Goal: Find contact information: Find contact information

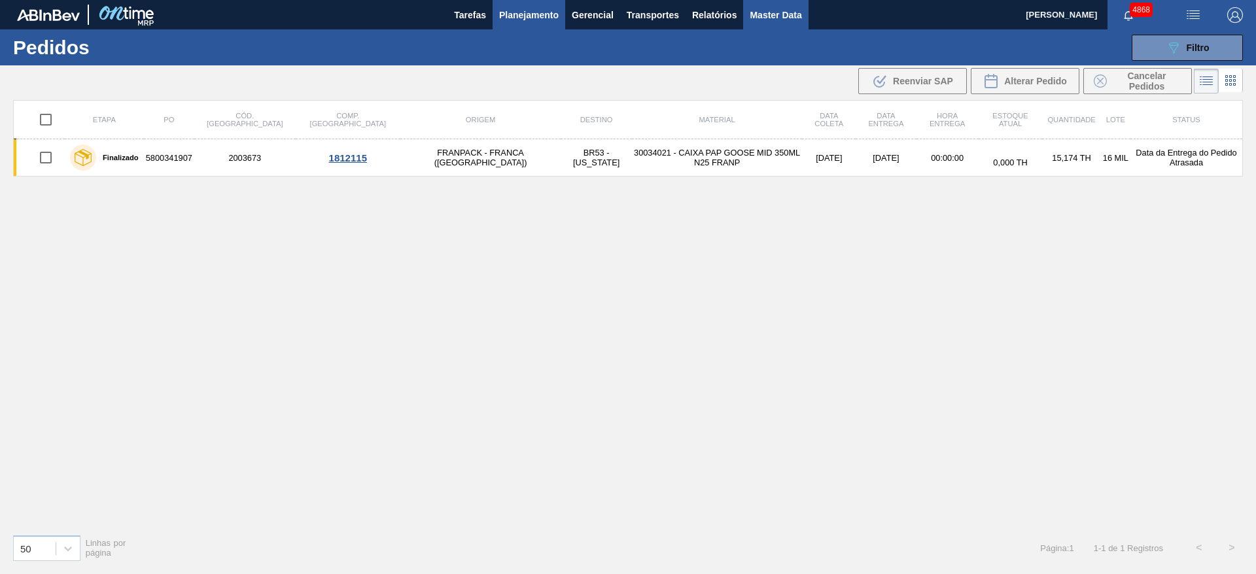
click at [787, 24] on button "Master Data" at bounding box center [775, 14] width 65 height 29
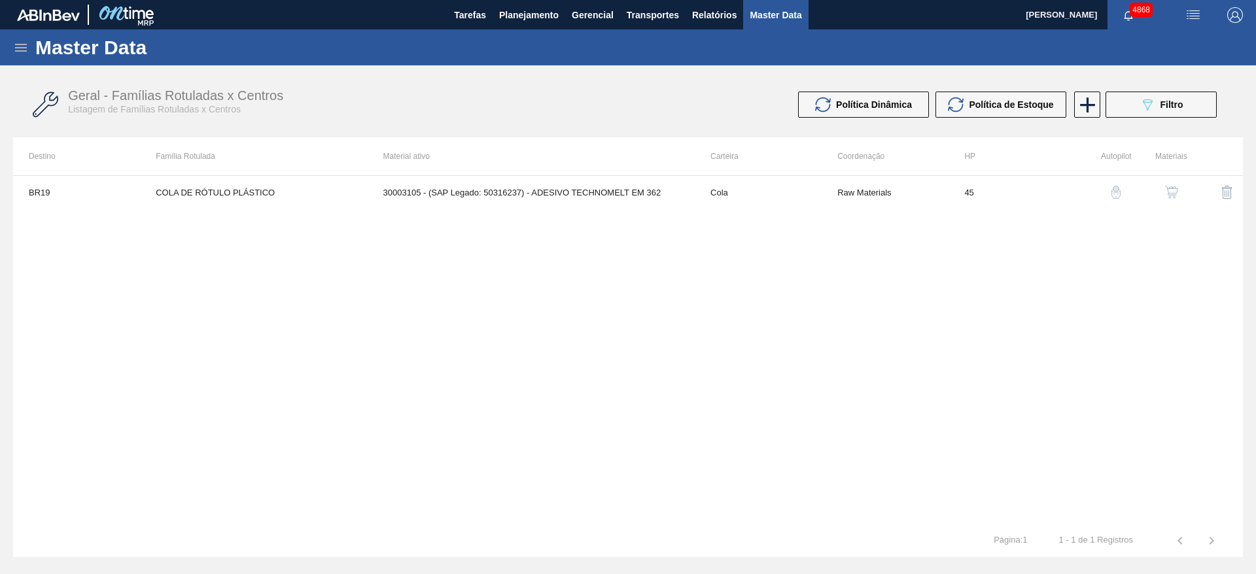
click at [24, 50] on icon at bounding box center [21, 48] width 12 height 8
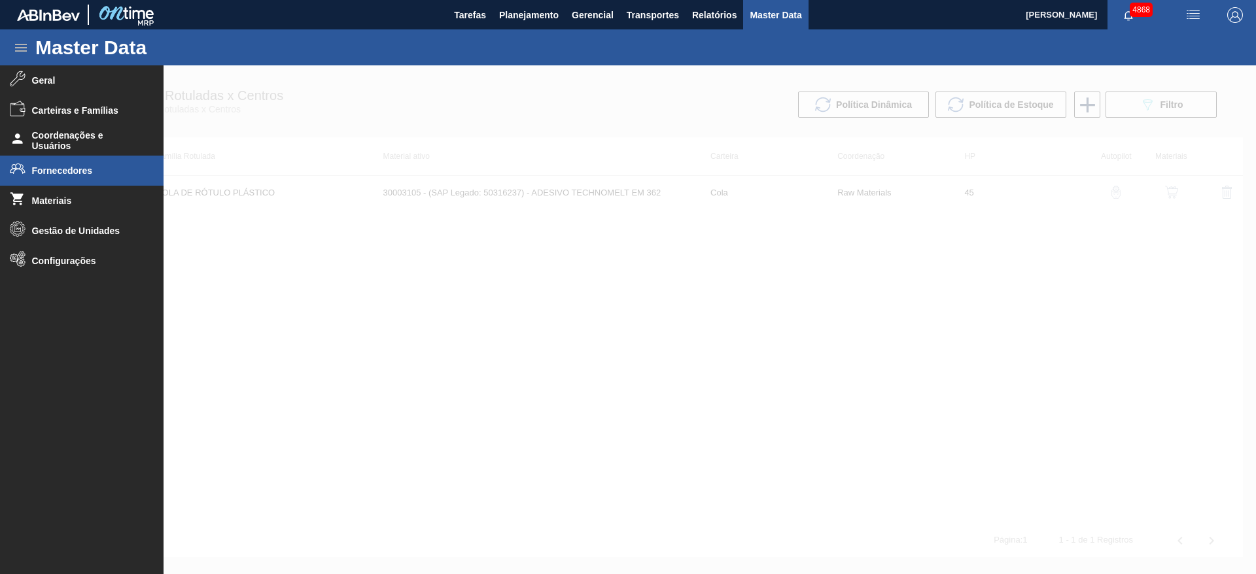
click at [76, 173] on span "Fornecedores" at bounding box center [86, 171] width 108 height 10
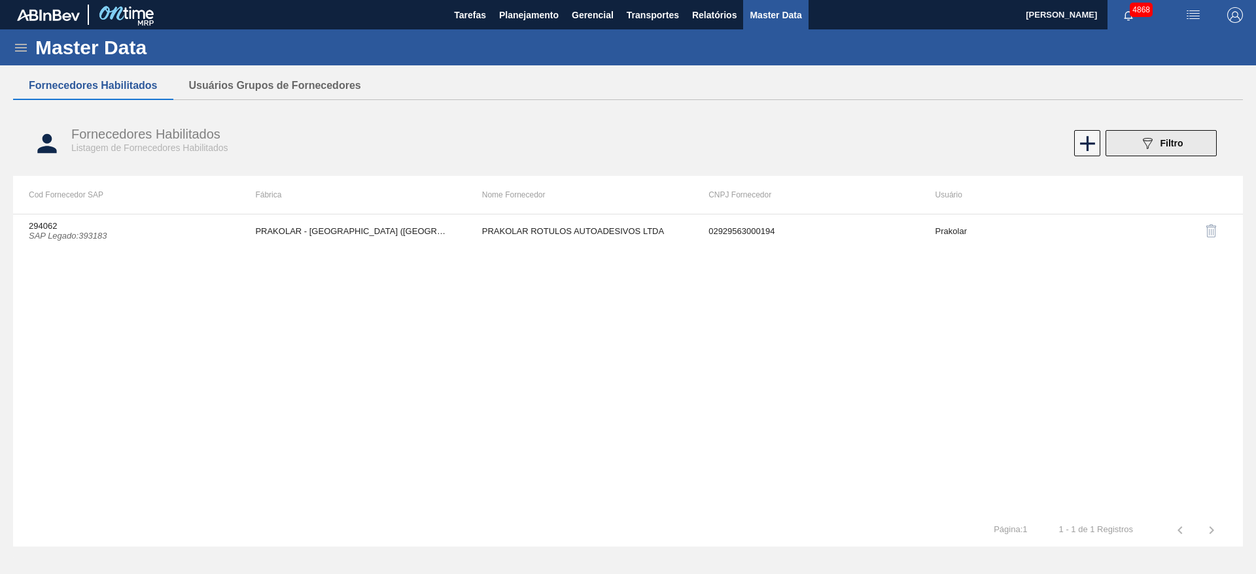
click at [1195, 134] on button "089F7B8B-B2A5-4AFE-B5C0-19BA573D28AC Filtro" at bounding box center [1161, 143] width 111 height 26
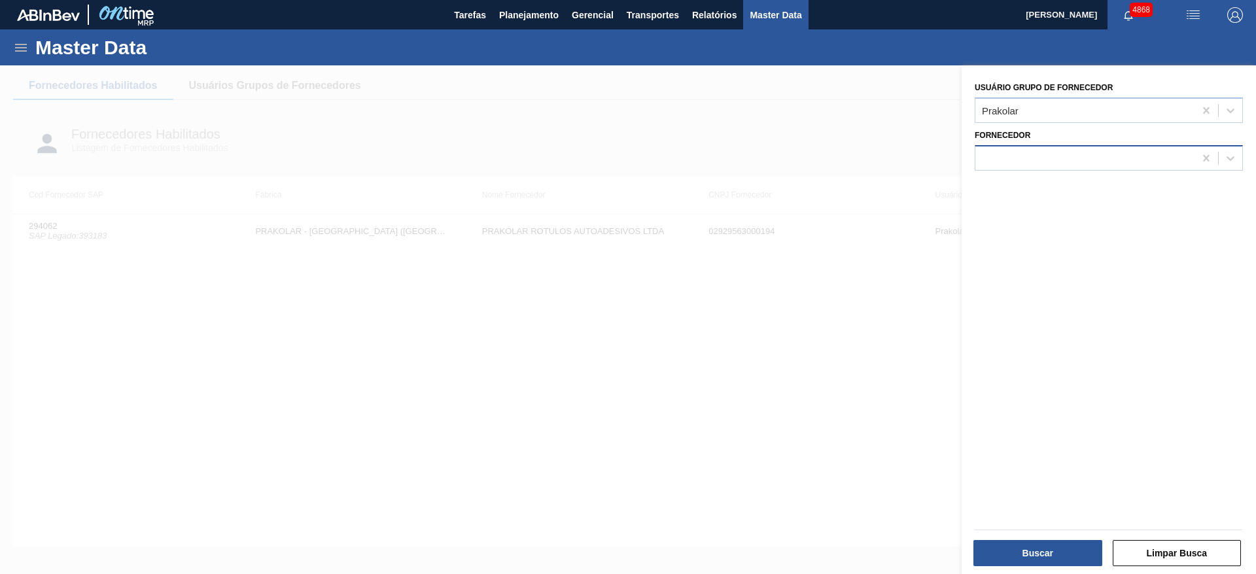
click at [1065, 156] on div at bounding box center [1085, 158] width 219 height 19
click at [1203, 110] on icon at bounding box center [1206, 110] width 13 height 13
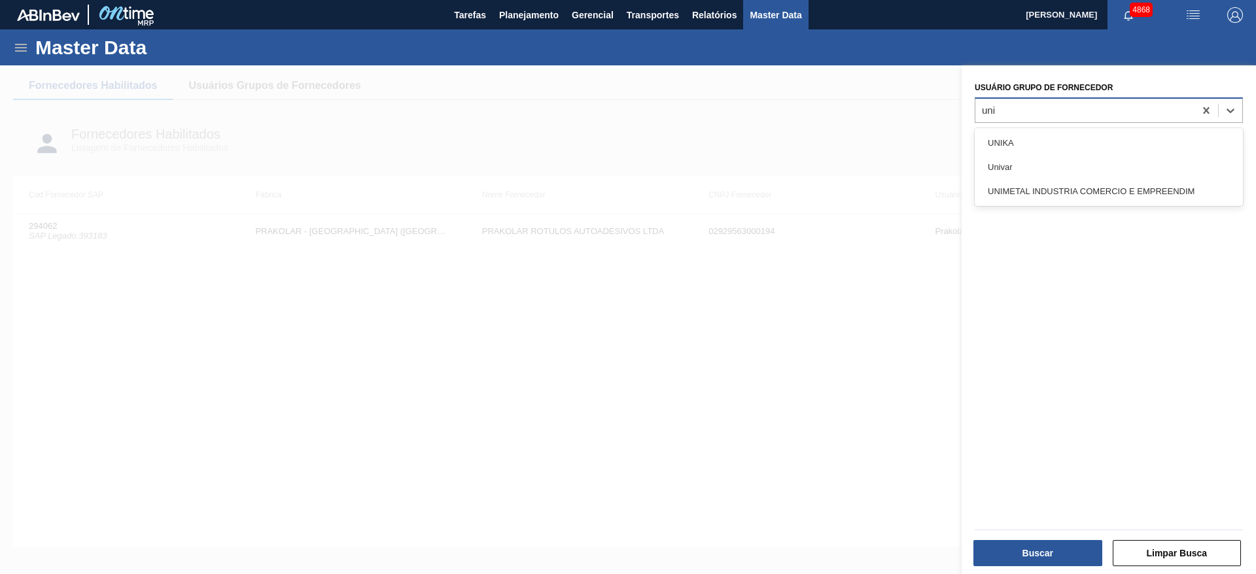
type Fornecedor "univ"
drag, startPoint x: 1142, startPoint y: 141, endPoint x: 1139, endPoint y: 164, distance: 23.7
click at [1140, 142] on div "Univar" at bounding box center [1109, 143] width 268 height 24
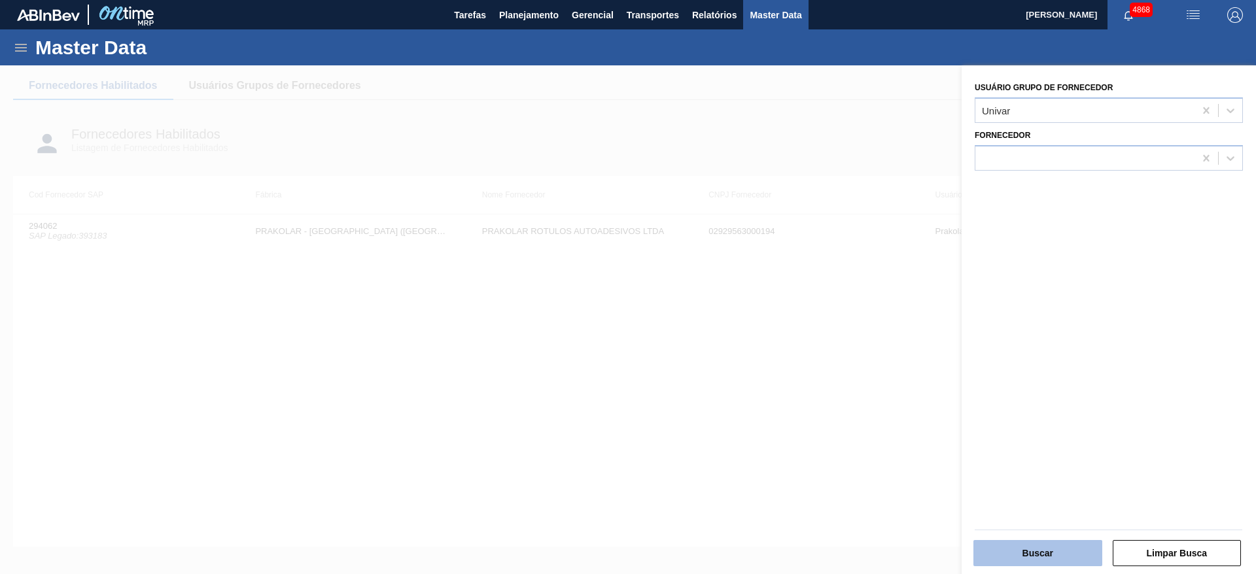
click at [1001, 558] on button "Buscar" at bounding box center [1038, 553] width 129 height 26
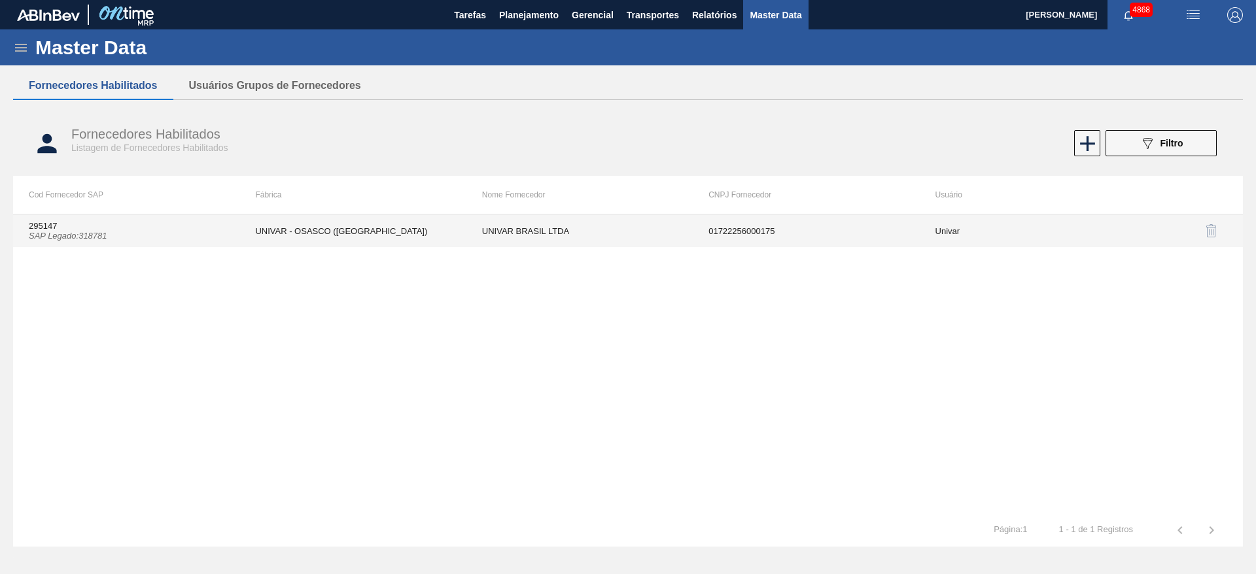
click at [301, 237] on td "UNIVAR - OSASCO ([GEOGRAPHIC_DATA])" at bounding box center [352, 231] width 226 height 33
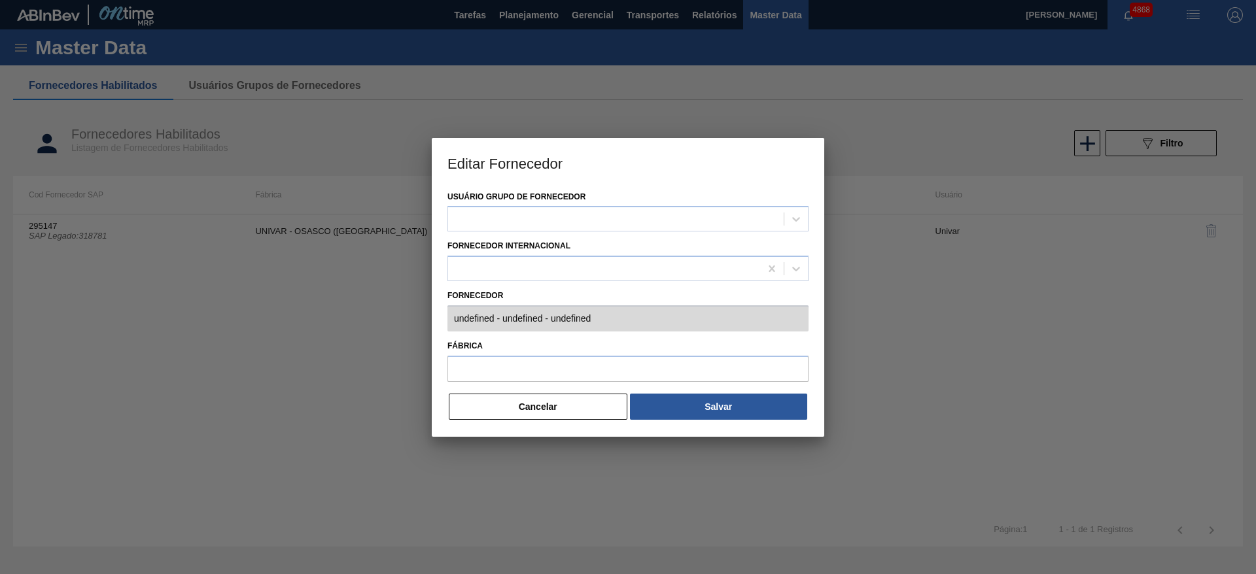
type input "295147 (SAP Legado: 318781) - UNIVAR BRASIL LTDA - 01722256000175"
type input "UNIVAR - OSASCO ([GEOGRAPHIC_DATA])"
click at [491, 405] on button "Cancelar" at bounding box center [538, 407] width 179 height 26
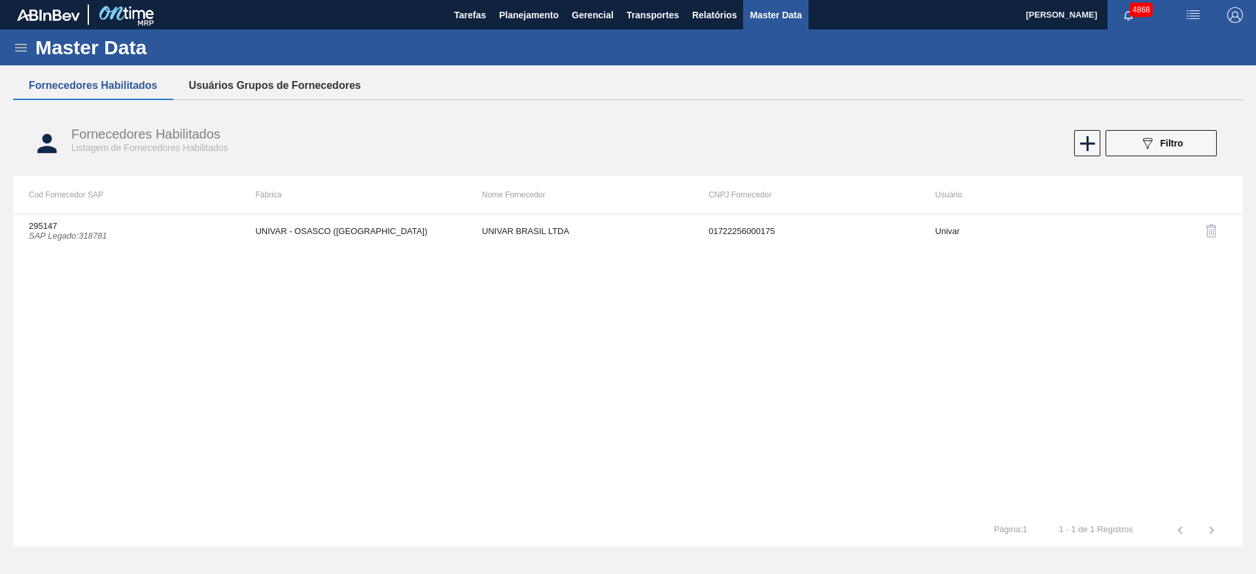
click at [333, 82] on button "Usuários Grupos de Fornecedores" at bounding box center [274, 85] width 203 height 27
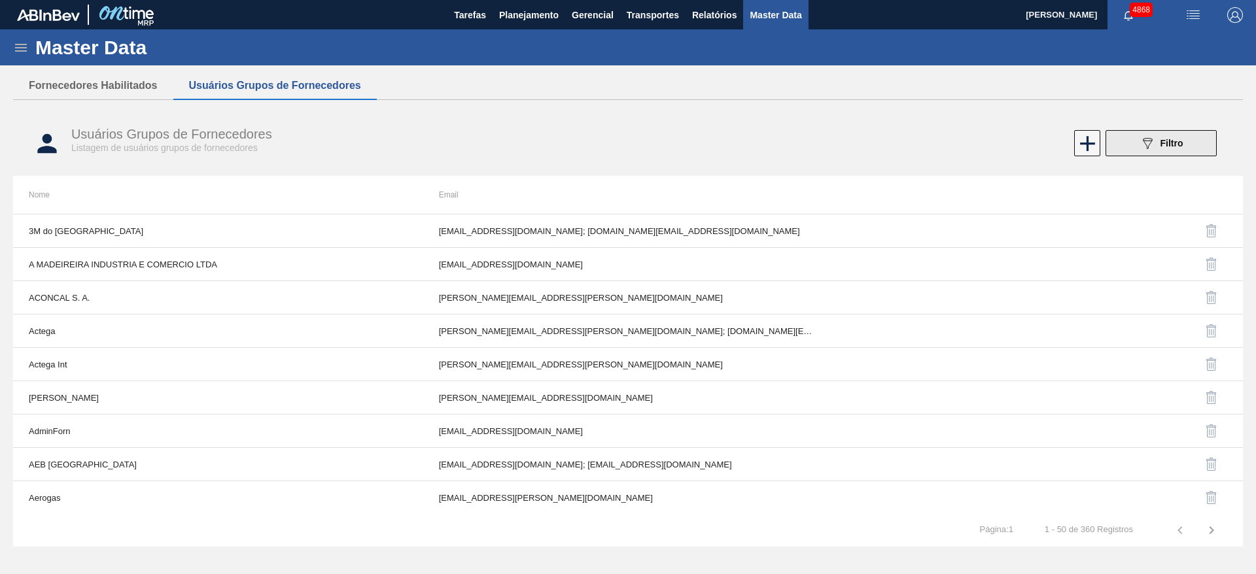
click at [1189, 151] on button "089F7B8B-B2A5-4AFE-B5C0-19BA573D28AC Filtro" at bounding box center [1161, 143] width 111 height 26
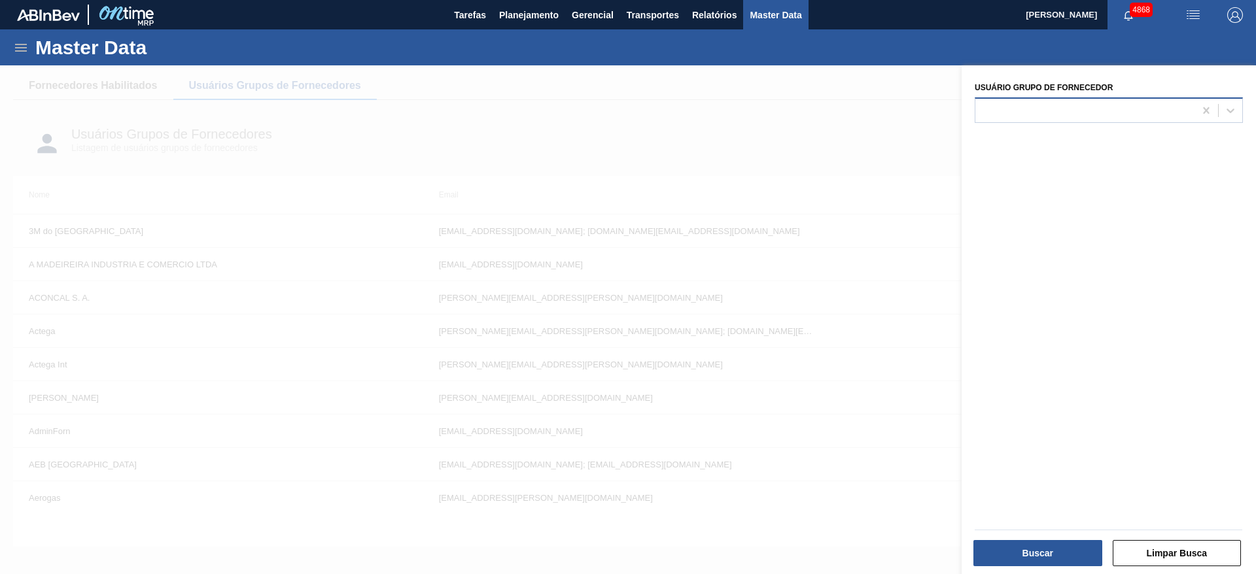
click at [1114, 105] on div at bounding box center [1085, 110] width 219 height 19
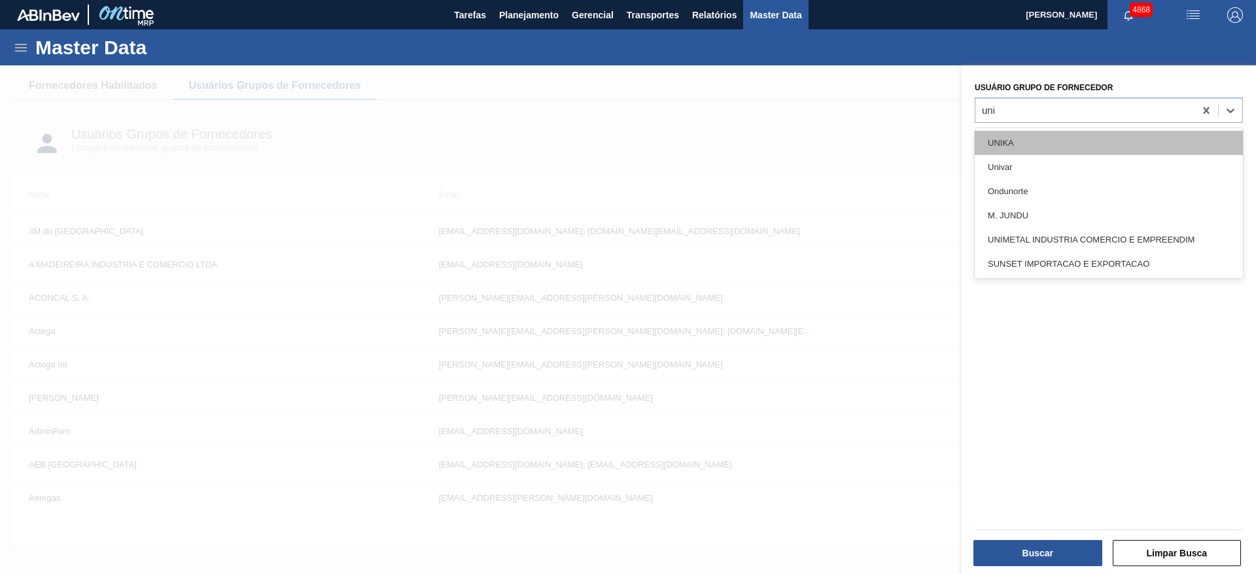
type Fornecedor "univ"
click at [1168, 133] on div "Univar" at bounding box center [1109, 143] width 268 height 24
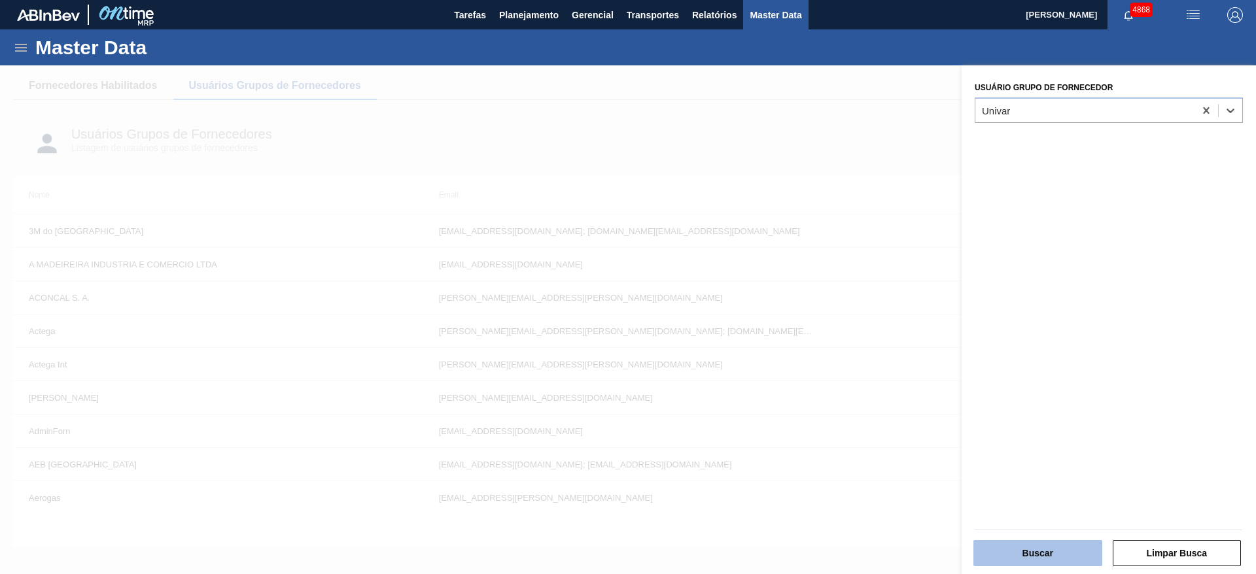
click at [1052, 557] on button "Buscar" at bounding box center [1038, 553] width 129 height 26
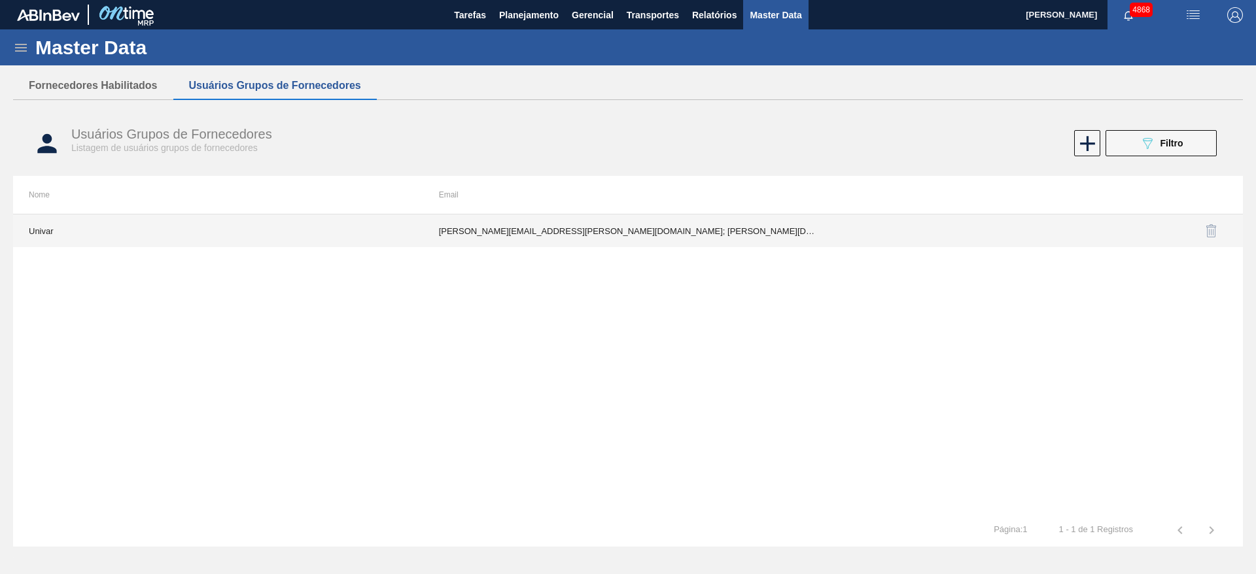
click at [666, 238] on td "[PERSON_NAME][EMAIL_ADDRESS][PERSON_NAME][DOMAIN_NAME]; [PERSON_NAME][DOMAIN_NA…" at bounding box center [628, 231] width 410 height 33
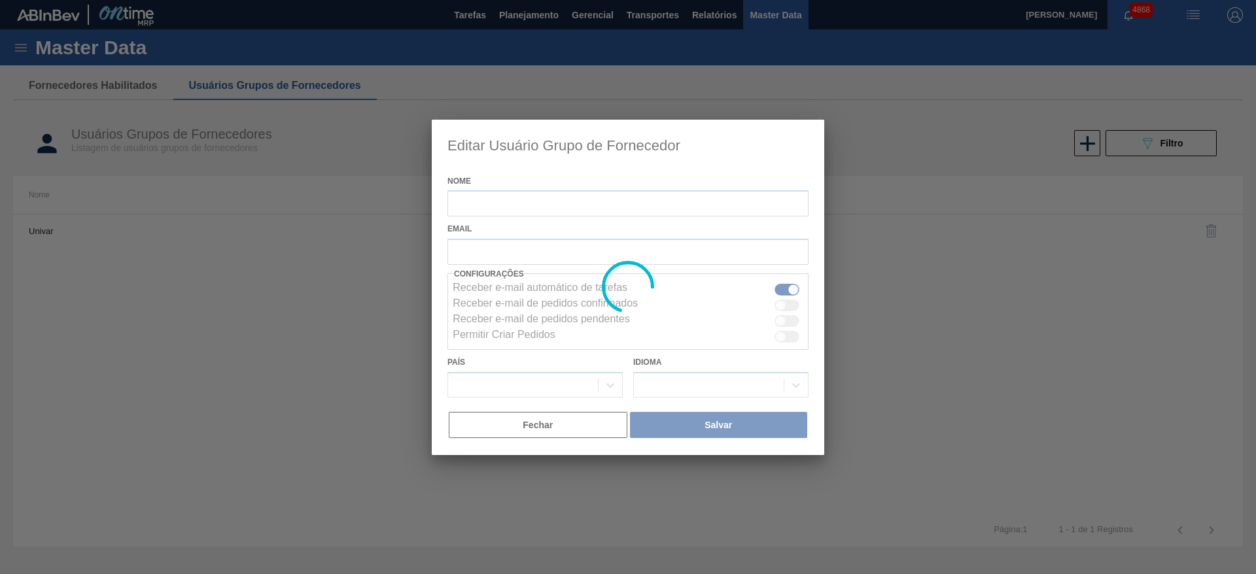
type input "Univar"
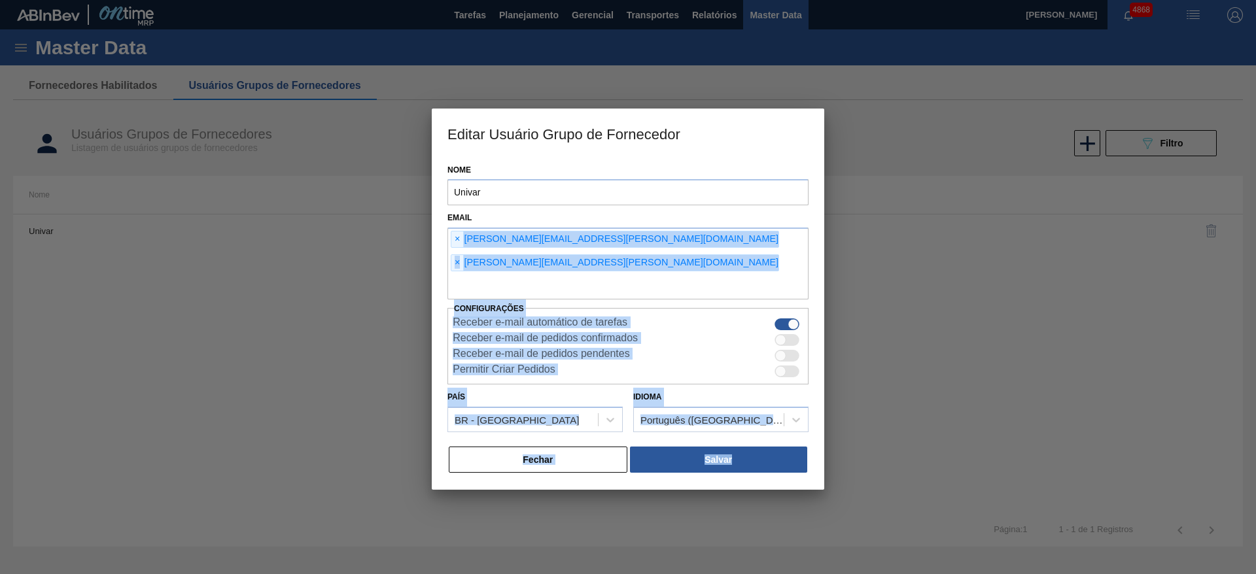
drag, startPoint x: 464, startPoint y: 247, endPoint x: 842, endPoint y: 250, distance: 378.2
click at [837, 250] on div "Editar Usuário Grupo de Fornecedor Nome Univar Email × [PERSON_NAME][EMAIL_ADDR…" at bounding box center [628, 287] width 1256 height 574
click at [718, 275] on input "text" at bounding box center [628, 287] width 361 height 25
click at [976, 287] on div at bounding box center [628, 287] width 1256 height 574
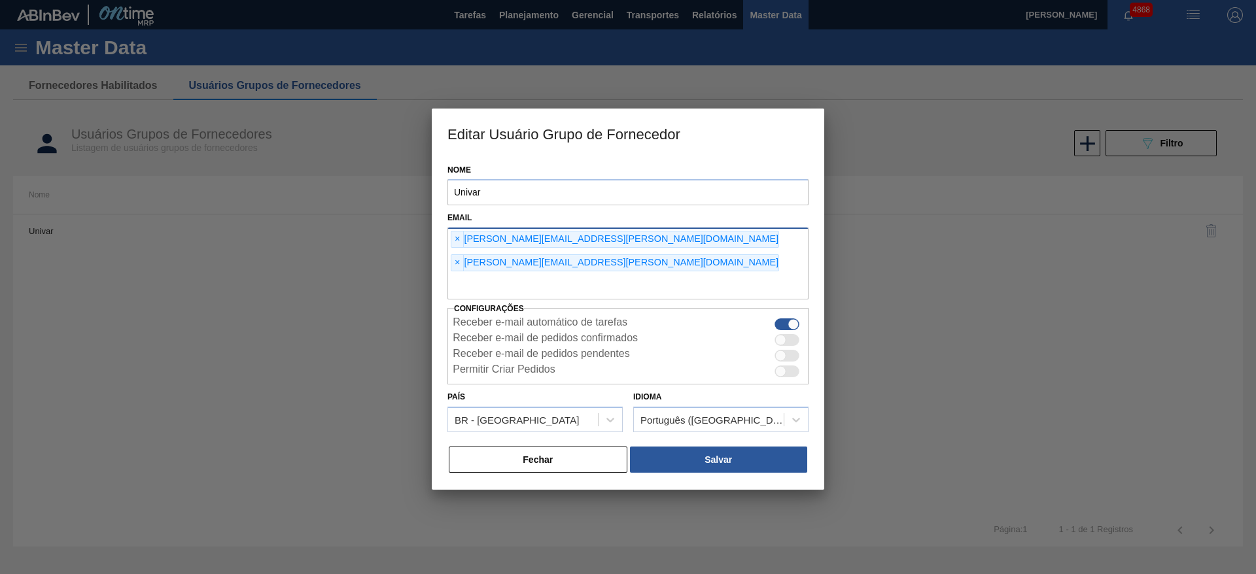
drag, startPoint x: 465, startPoint y: 251, endPoint x: 577, endPoint y: 262, distance: 112.4
click at [577, 275] on input "text" at bounding box center [628, 287] width 361 height 25
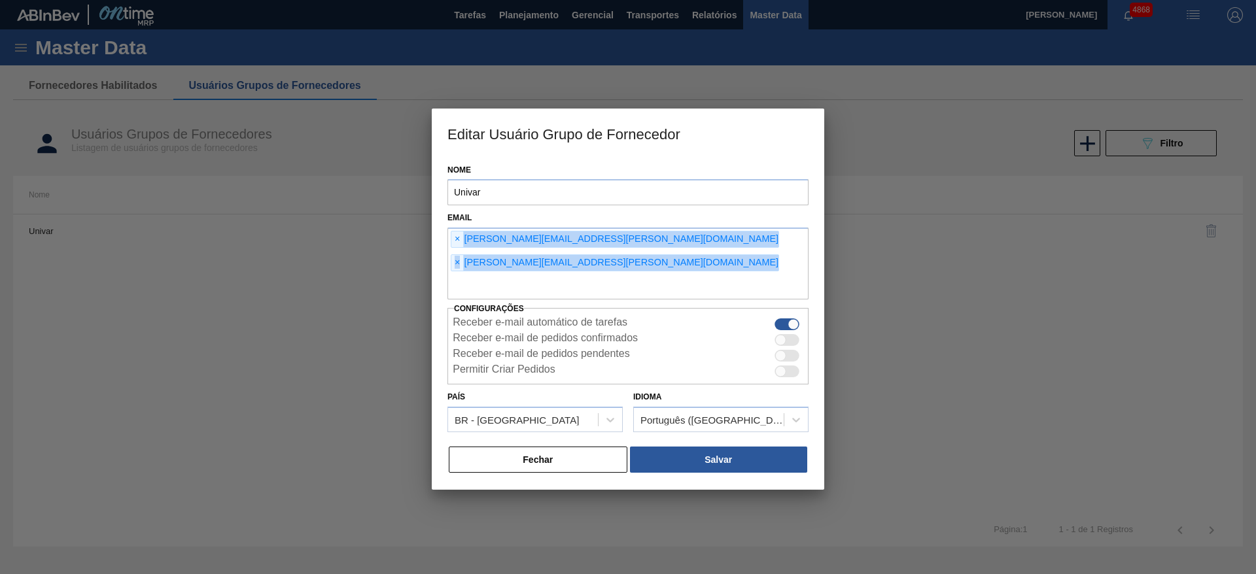
drag, startPoint x: 472, startPoint y: 239, endPoint x: 814, endPoint y: 256, distance: 342.6
click at [814, 256] on div "Nome Univar Email × [PERSON_NAME][EMAIL_ADDRESS][PERSON_NAME][DOMAIN_NAME] × [P…" at bounding box center [628, 324] width 393 height 333
copy div "[PERSON_NAME][EMAIL_ADDRESS][PERSON_NAME][DOMAIN_NAME] × [PERSON_NAME][DOMAIN_N…"
